Goal: Information Seeking & Learning: Learn about a topic

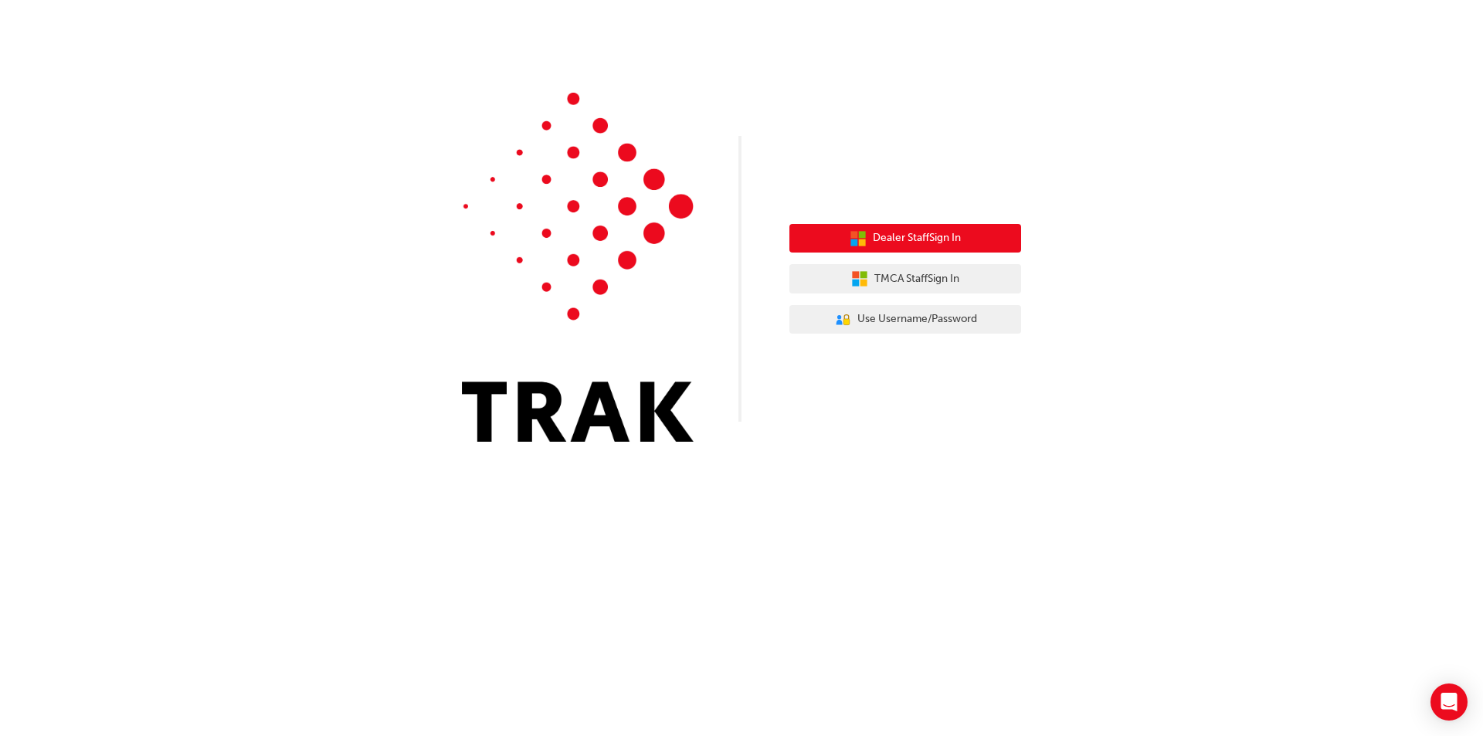
click at [931, 235] on span "Dealer Staff Sign In" at bounding box center [917, 238] width 88 height 18
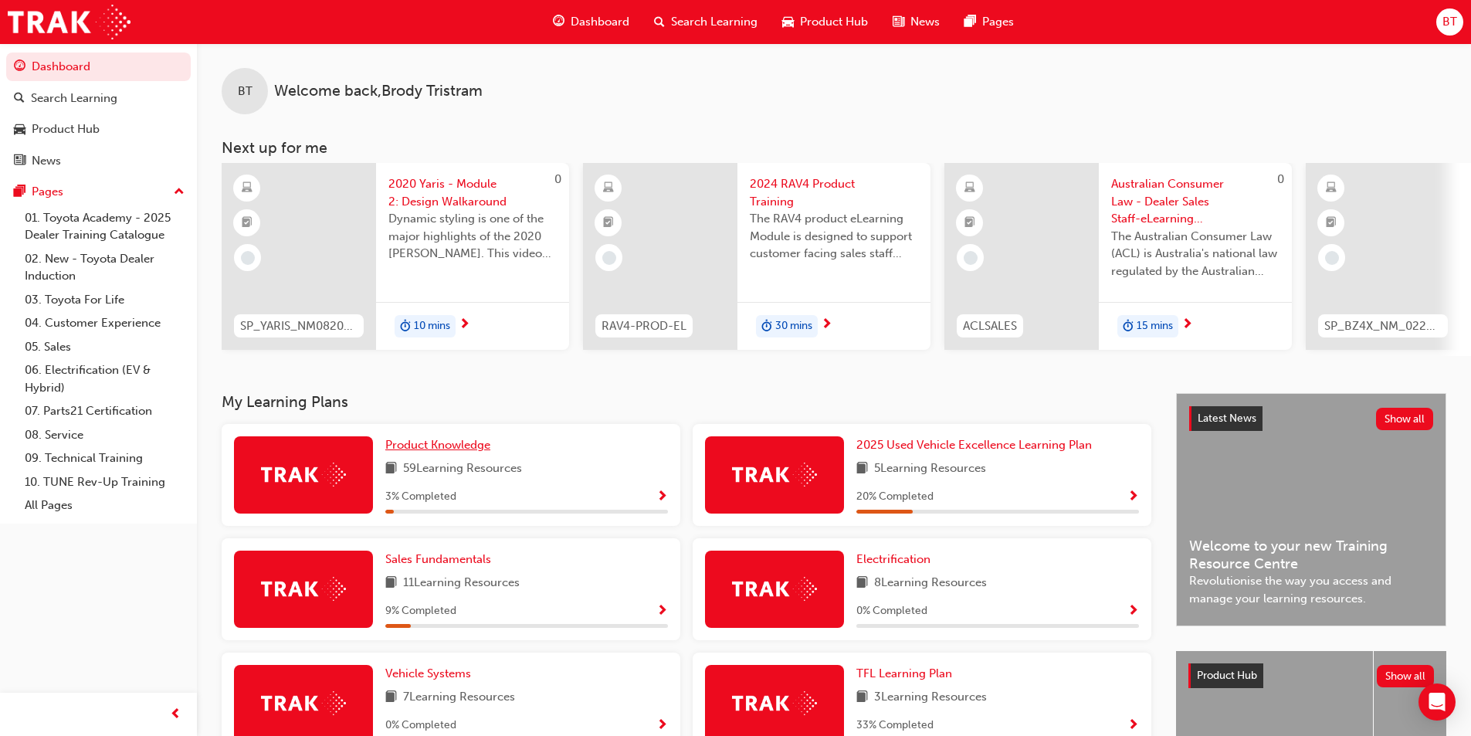
click at [460, 450] on span "Product Knowledge" at bounding box center [437, 445] width 105 height 14
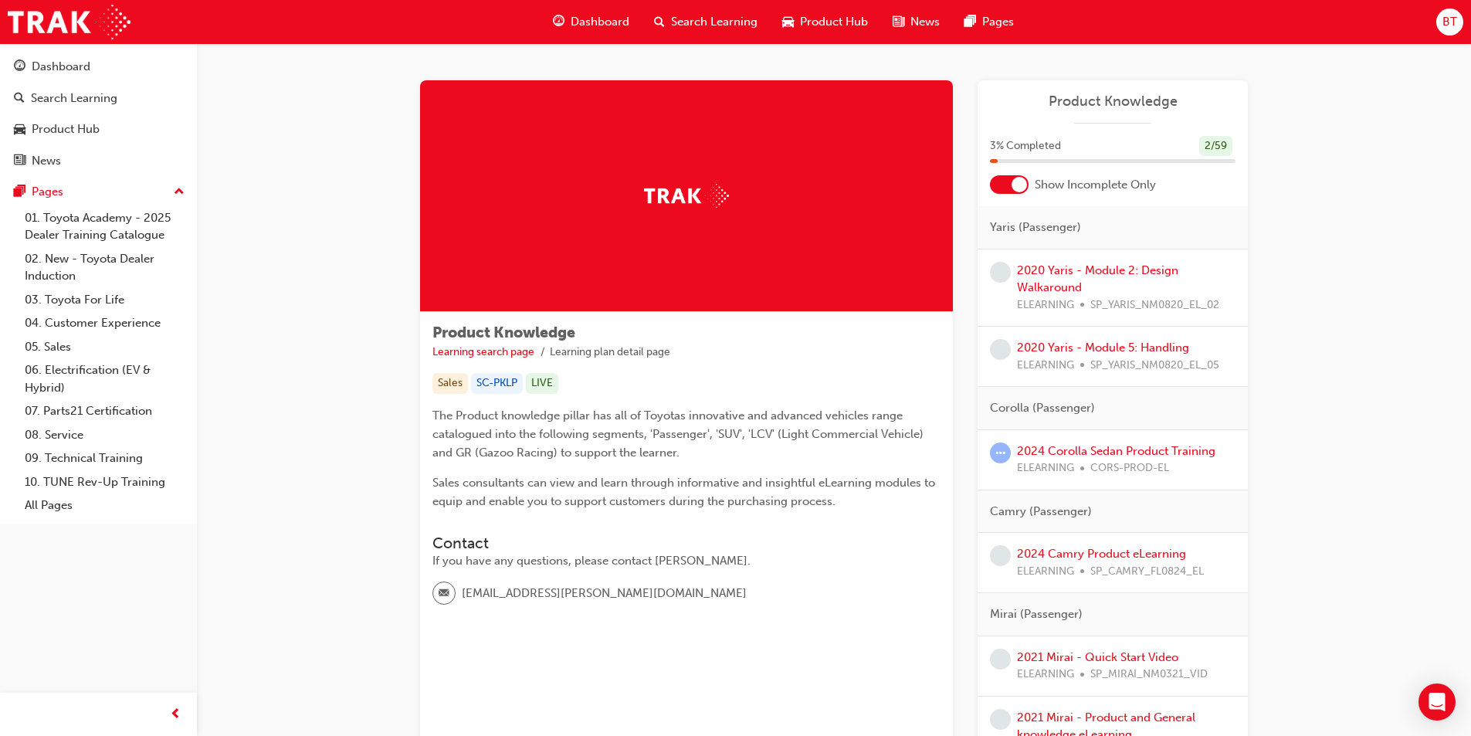
click at [595, 20] on span "Dashboard" at bounding box center [600, 22] width 59 height 18
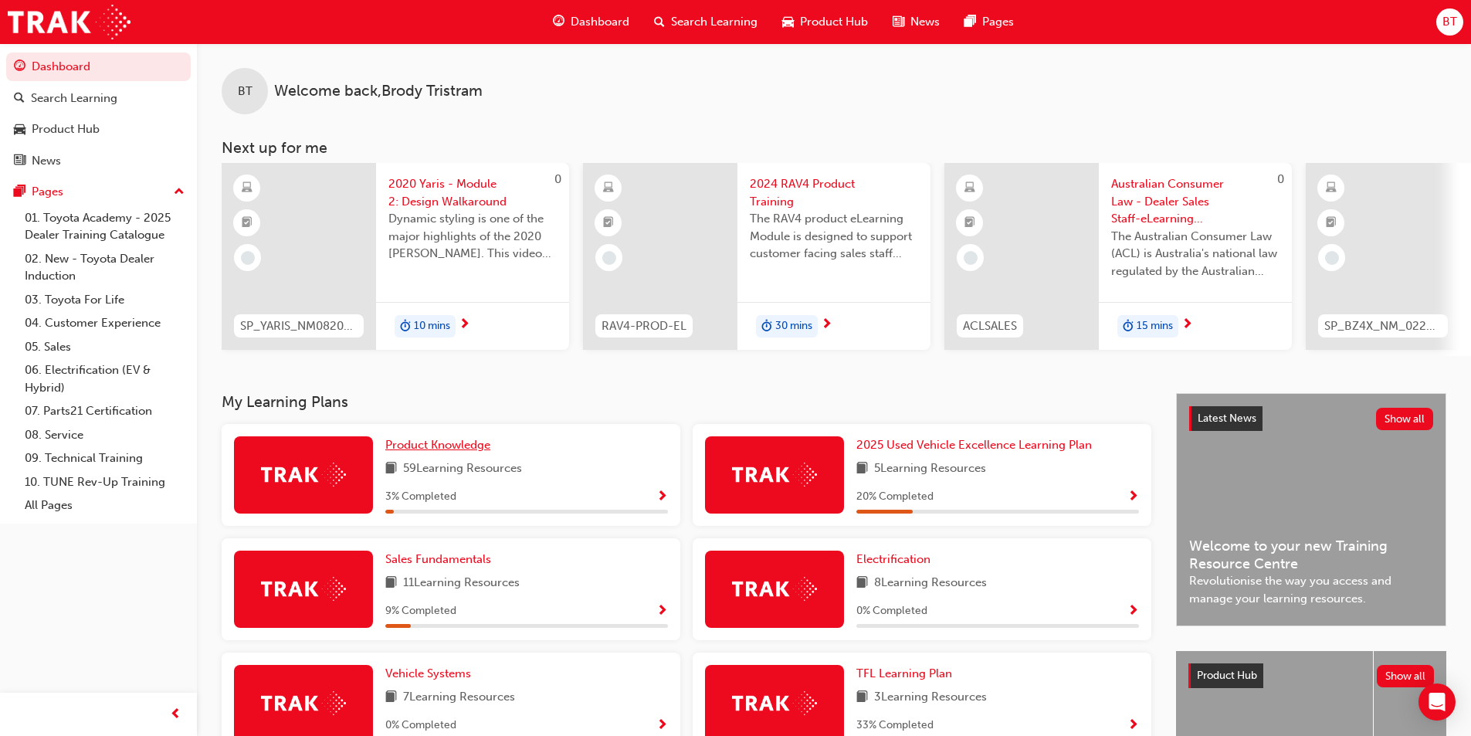
click at [451, 454] on link "Product Knowledge" at bounding box center [440, 445] width 111 height 18
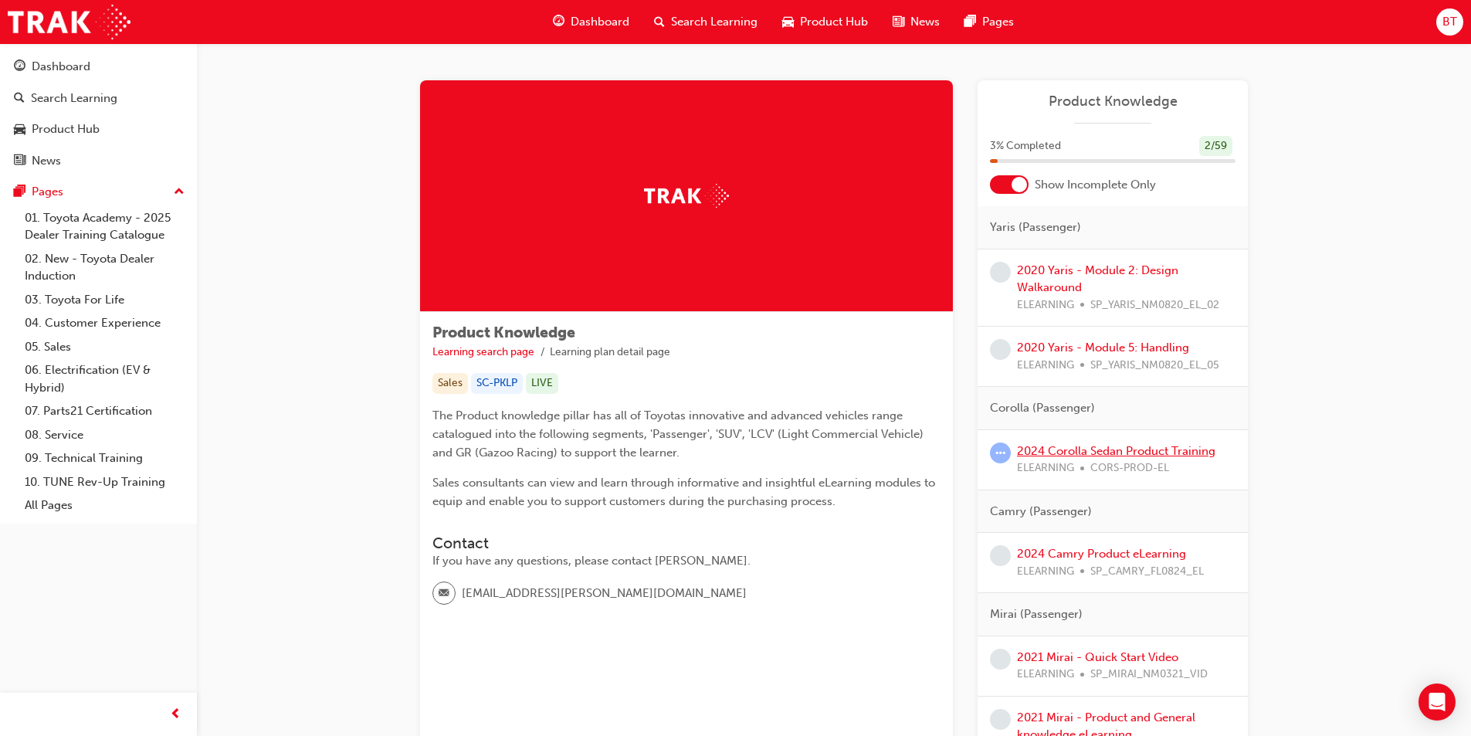
click at [1067, 455] on link "2024 Corolla Sedan Product Training" at bounding box center [1116, 451] width 198 height 14
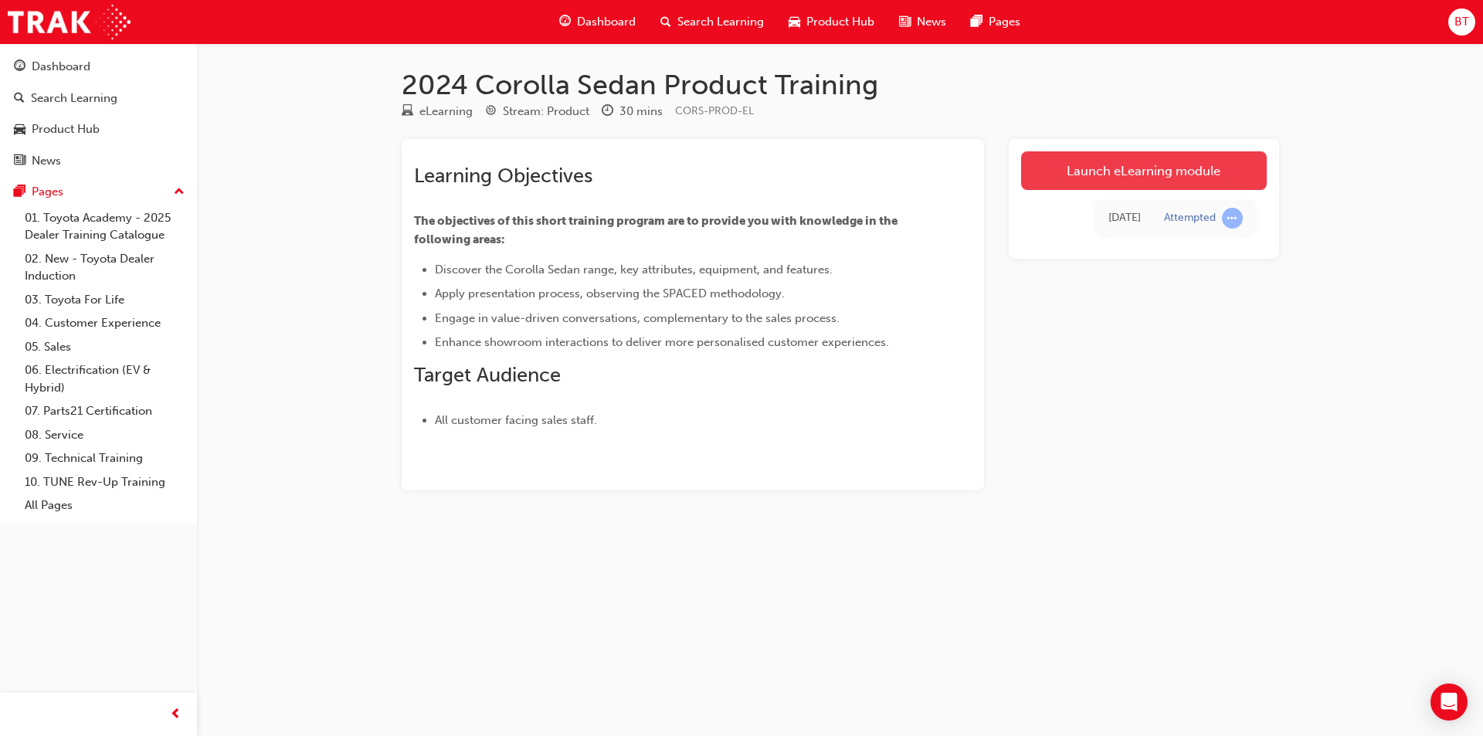
click at [1152, 171] on link "Launch eLearning module" at bounding box center [1144, 170] width 246 height 39
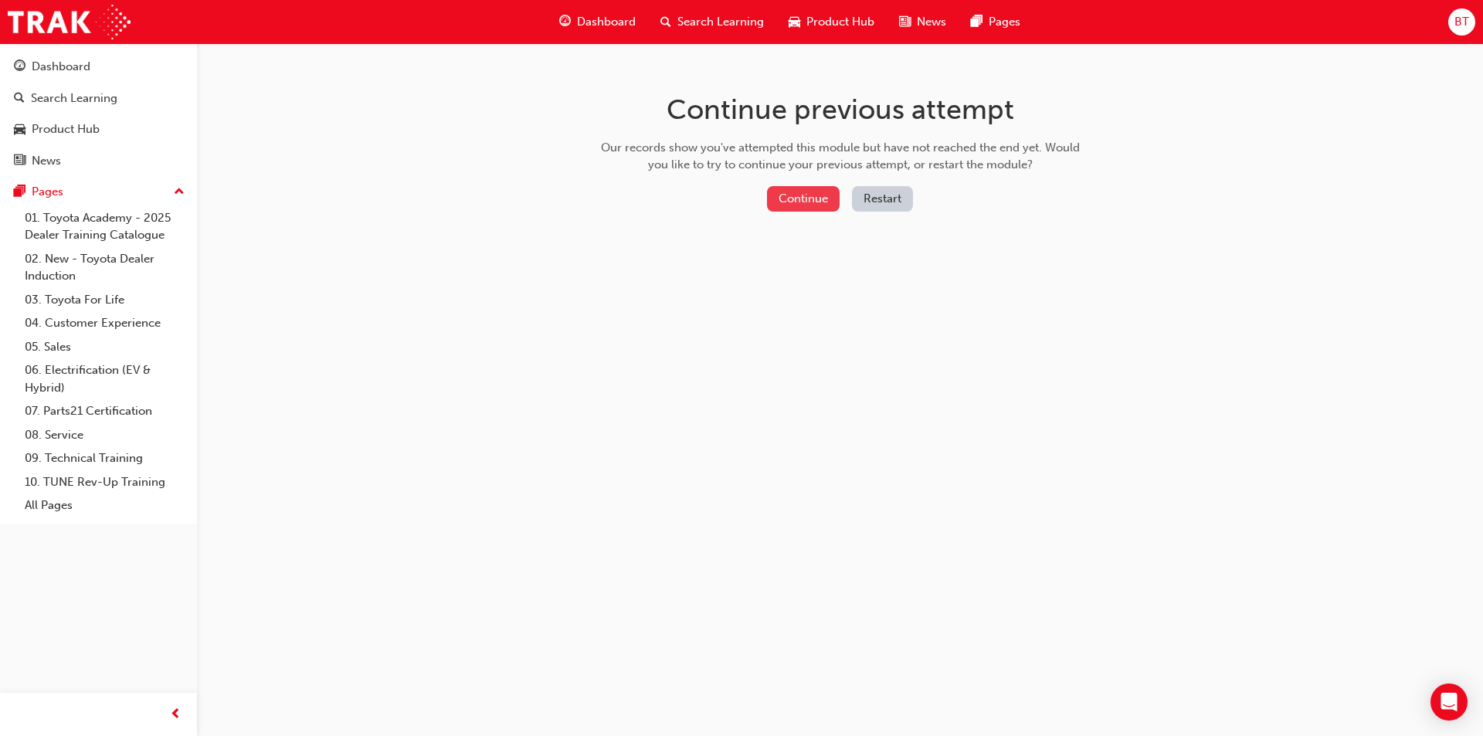
click at [792, 197] on button "Continue" at bounding box center [803, 198] width 73 height 25
